Goal: Information Seeking & Learning: Learn about a topic

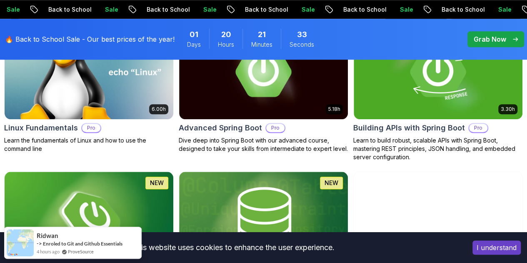
scroll to position [340, 0]
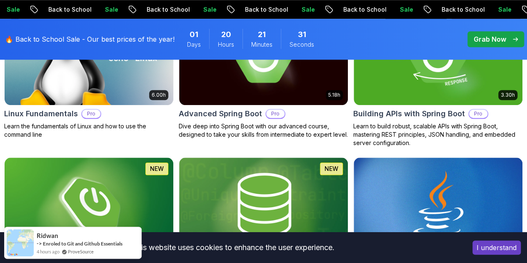
click at [0, 0] on button "[PERSON_NAME]" at bounding box center [0, 0] width 0 height 0
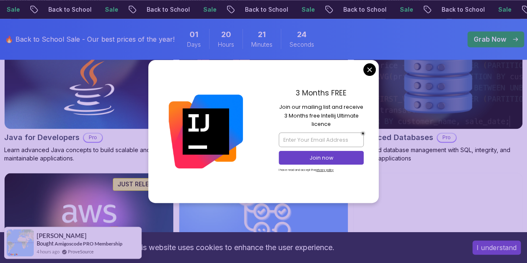
scroll to position [603, 0]
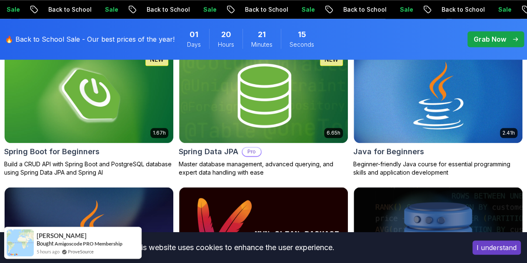
scroll to position [447, 0]
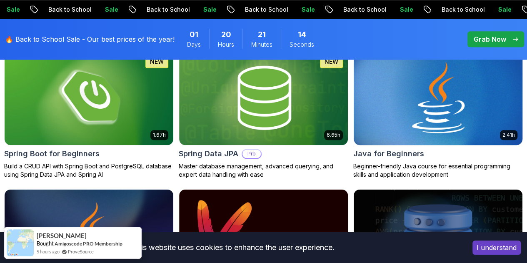
click at [452, 70] on img at bounding box center [437, 97] width 177 height 99
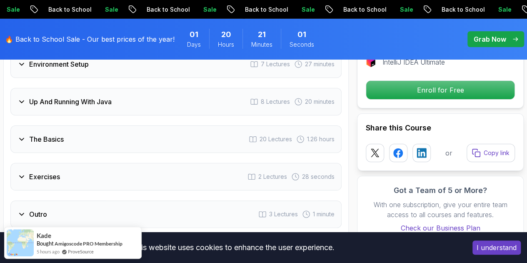
scroll to position [1517, 0]
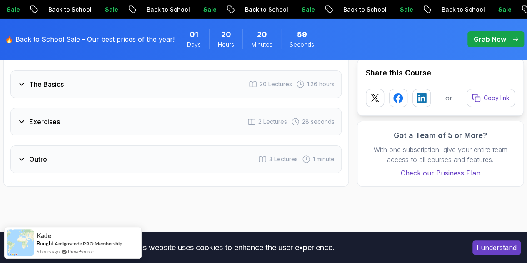
click at [22, 145] on div "Outro 3 Lectures 1 minute" at bounding box center [175, 158] width 331 height 27
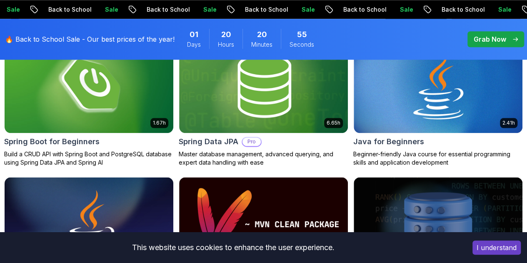
scroll to position [447, 0]
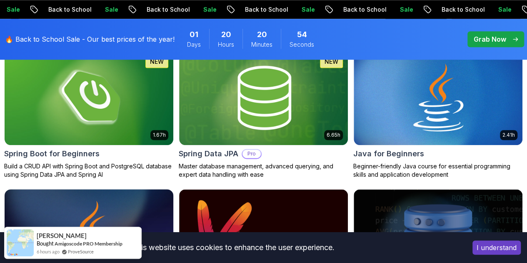
click at [177, 187] on img at bounding box center [88, 236] width 177 height 99
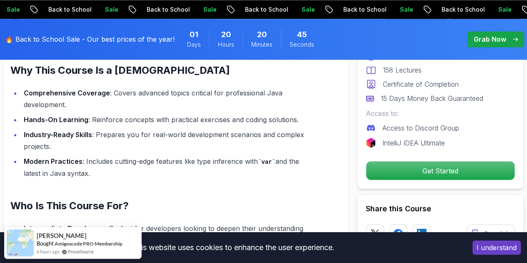
scroll to position [662, 0]
